Goal: Use online tool/utility: Utilize a website feature to perform a specific function

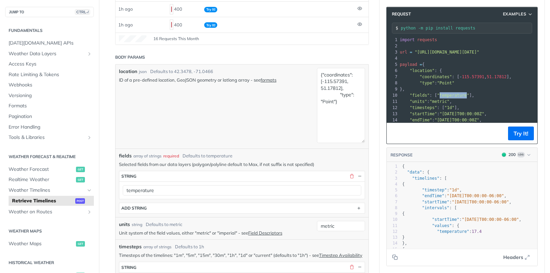
scroll to position [151, 0]
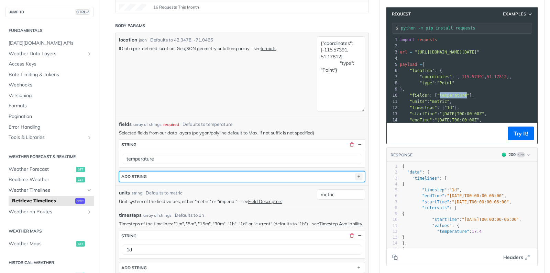
click at [357, 174] on icon "button" at bounding box center [359, 177] width 8 height 8
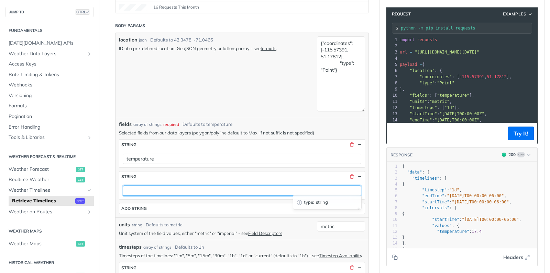
click at [170, 191] on input "text" at bounding box center [242, 191] width 238 height 10
type input "uv_index"
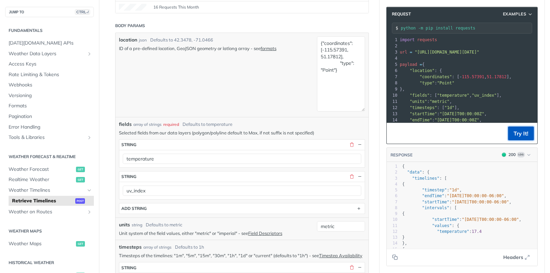
click at [523, 132] on button "Try It!" at bounding box center [521, 134] width 26 height 14
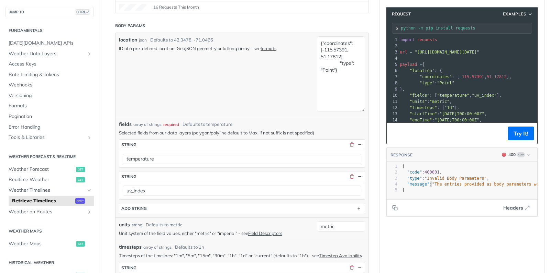
click at [427, 200] on footer "Headers" at bounding box center [462, 208] width 150 height 18
drag, startPoint x: 411, startPoint y: 200, endPoint x: 462, endPoint y: 199, distance: 50.5
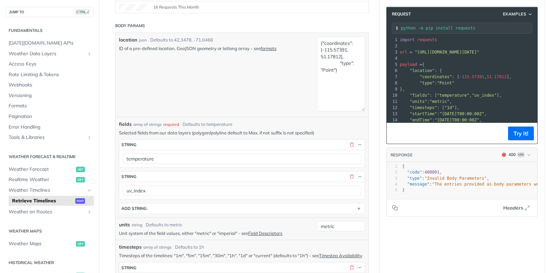
click at [462, 199] on footer "Headers" at bounding box center [462, 208] width 150 height 18
type textarea "as body parameters were not valid for the request. Fix Body and try again: 'fie…"
drag, startPoint x: 461, startPoint y: 190, endPoint x: 487, endPoint y: 183, distance: 26.5
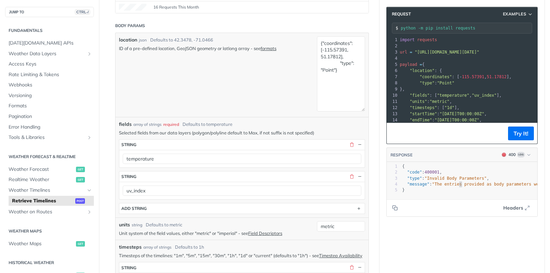
scroll to position [2, 0]
type textarea ""message": "The entri"
drag, startPoint x: 459, startPoint y: 183, endPoint x: 544, endPoint y: 178, distance: 85.7
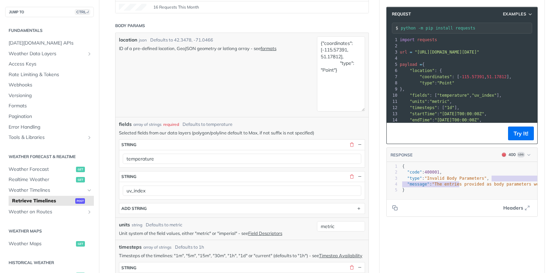
type textarea "y parameters were not valid for the request. Fix Body"
drag, startPoint x: 503, startPoint y: 186, endPoint x: 545, endPoint y: 182, distance: 42.8
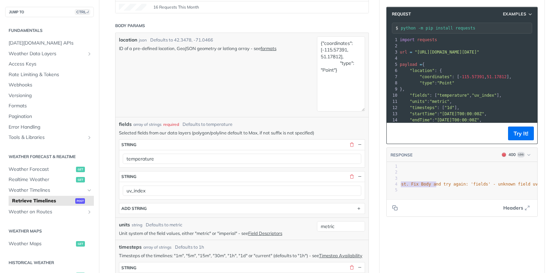
scroll to position [0, 224]
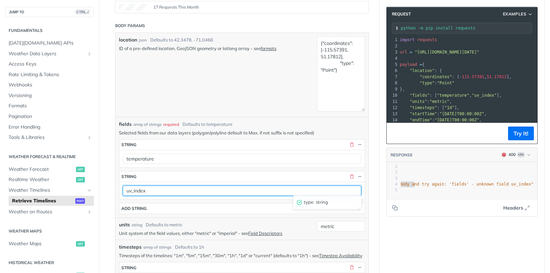
click at [134, 188] on input "uv_index" at bounding box center [242, 191] width 238 height 10
click at [169, 189] on input "uvIndex" at bounding box center [242, 191] width 238 height 10
type input "uvIndexMax"
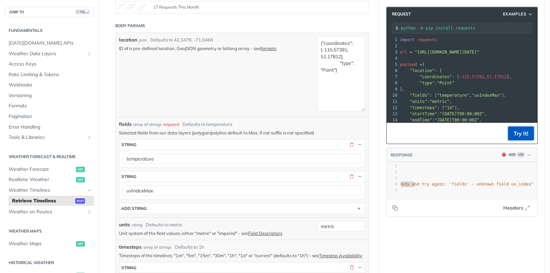
click at [522, 133] on button "Try It!" at bounding box center [521, 134] width 26 height 14
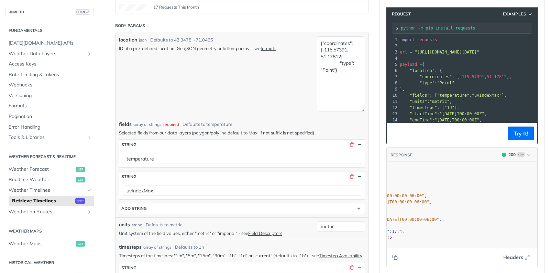
scroll to position [0, 0]
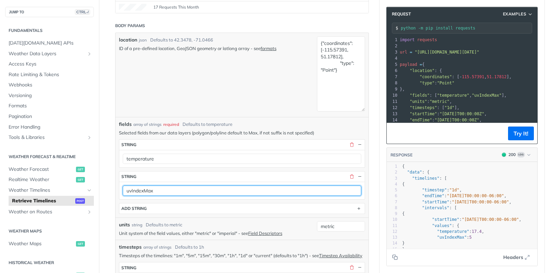
click at [145, 190] on input "uvIndexMax" at bounding box center [242, 191] width 238 height 10
